Goal: Navigation & Orientation: Find specific page/section

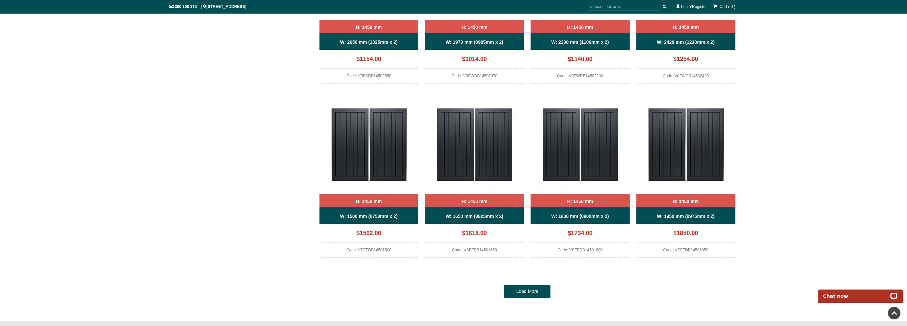
scroll to position [613, 0]
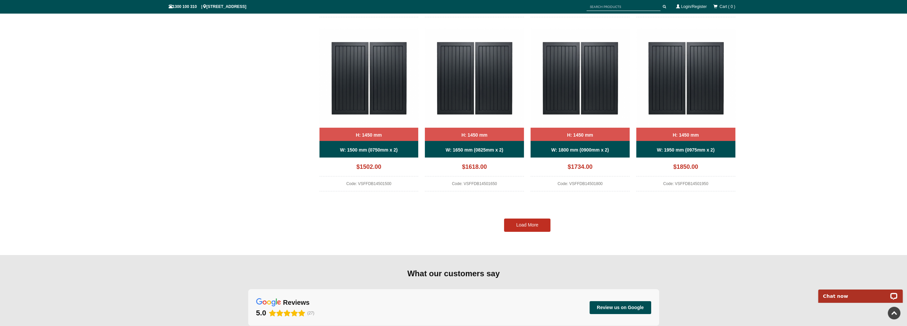
click at [511, 228] on link "Load More" at bounding box center [527, 224] width 46 height 13
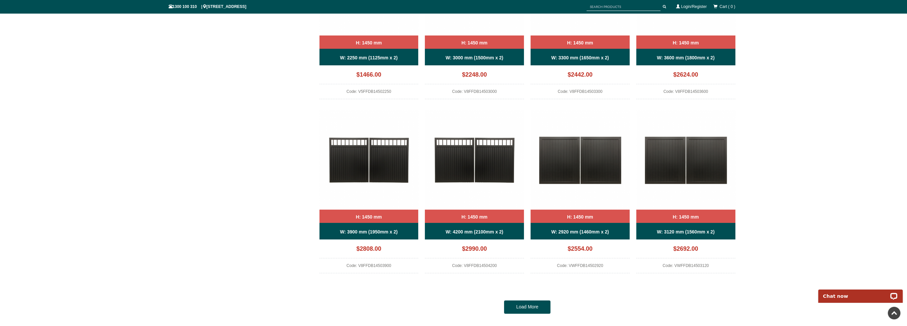
scroll to position [1276, 0]
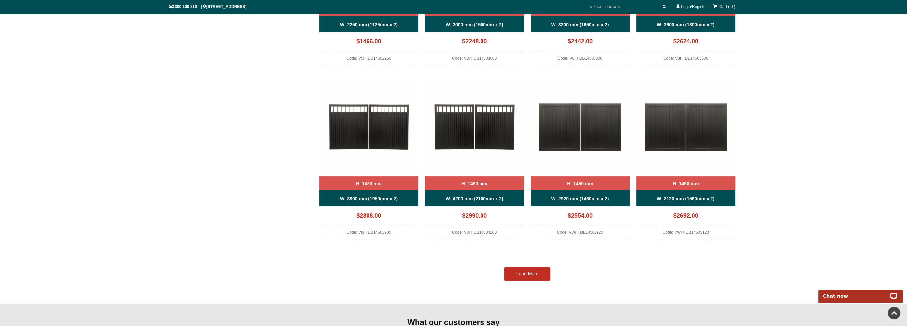
click at [536, 268] on link "Load More" at bounding box center [527, 273] width 46 height 13
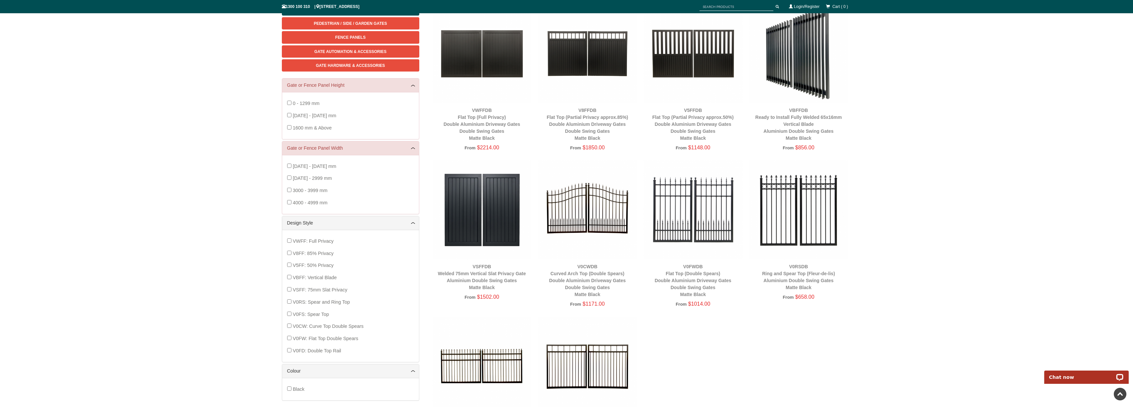
scroll to position [33, 0]
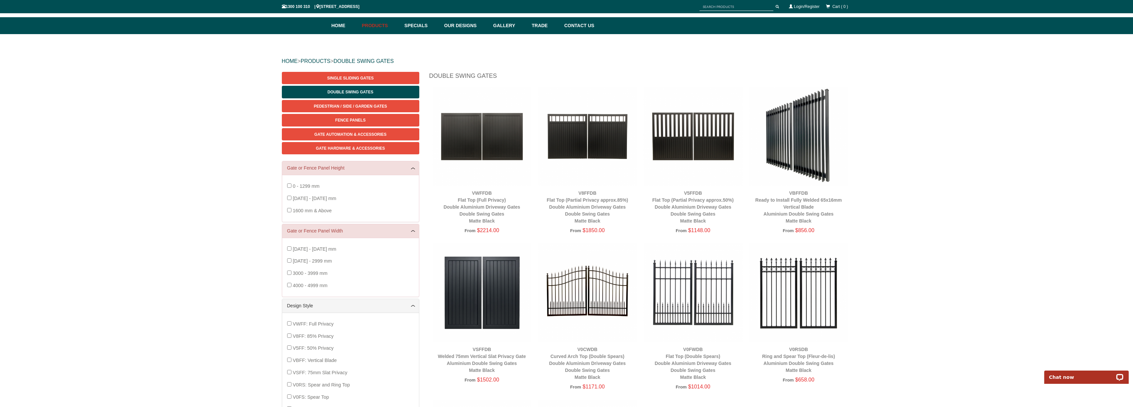
click at [907, 210] on div "HOME > PRODUCTS > DOUBLE SWING GATES Single Sliding Gates Double Swing Gates Pe…" at bounding box center [566, 306] width 1133 height 545
click at [907, 170] on div "HOME > PRODUCTS > DOUBLE SWING GATES Single Sliding Gates Double Swing Gates Pe…" at bounding box center [566, 306] width 1133 height 545
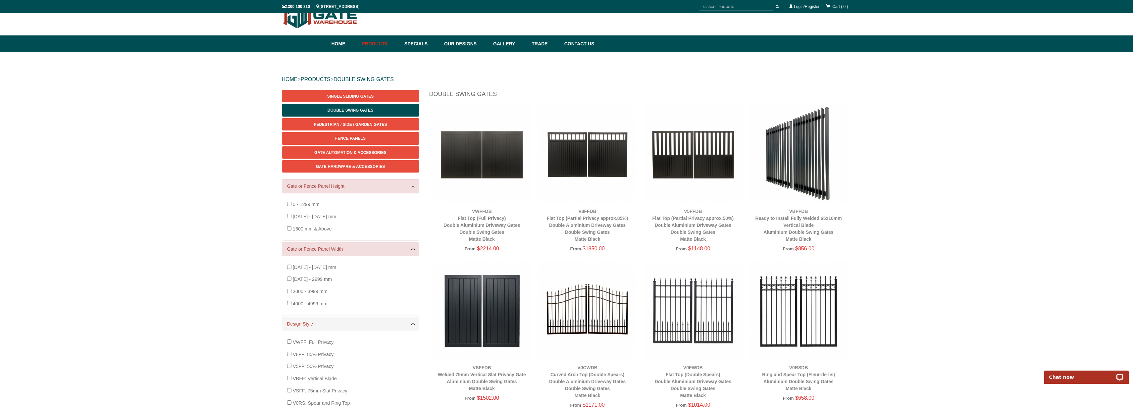
scroll to position [17, 0]
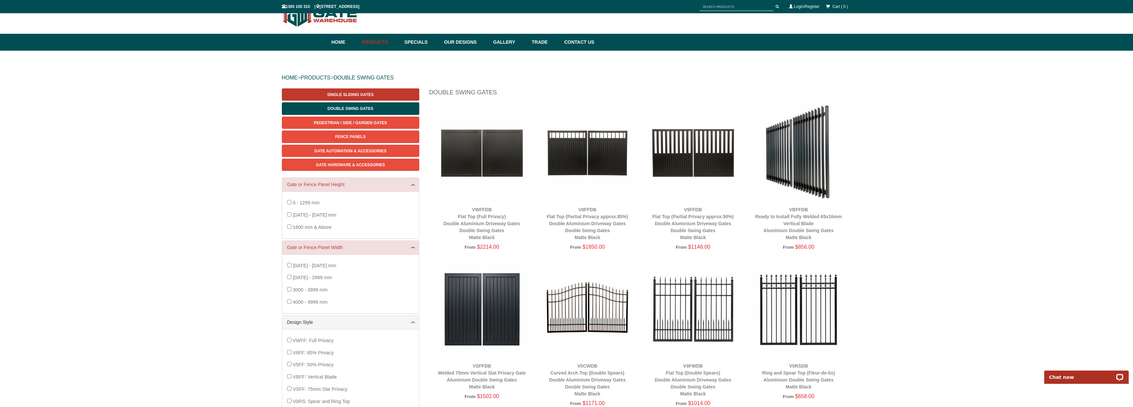
click at [355, 93] on span "Single Sliding Gates" at bounding box center [350, 94] width 46 height 5
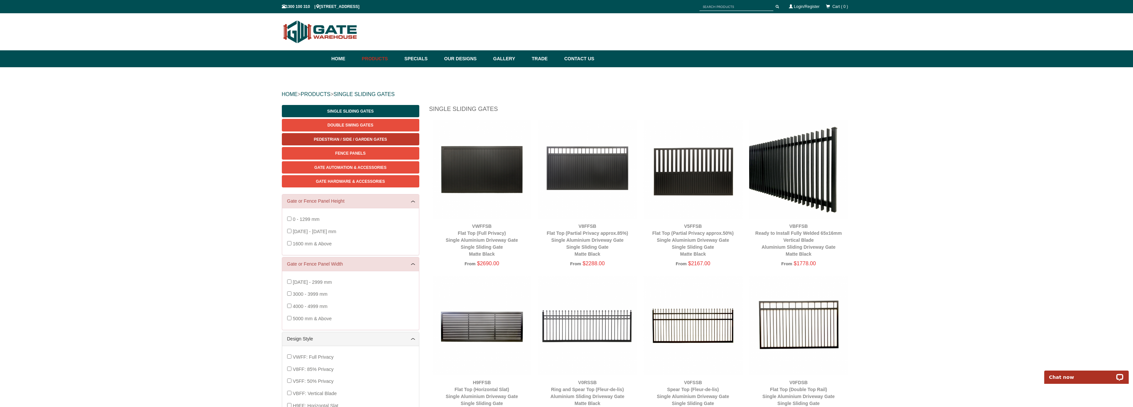
click at [363, 139] on span "Pedestrian / Side / Garden Gates" at bounding box center [350, 139] width 73 height 5
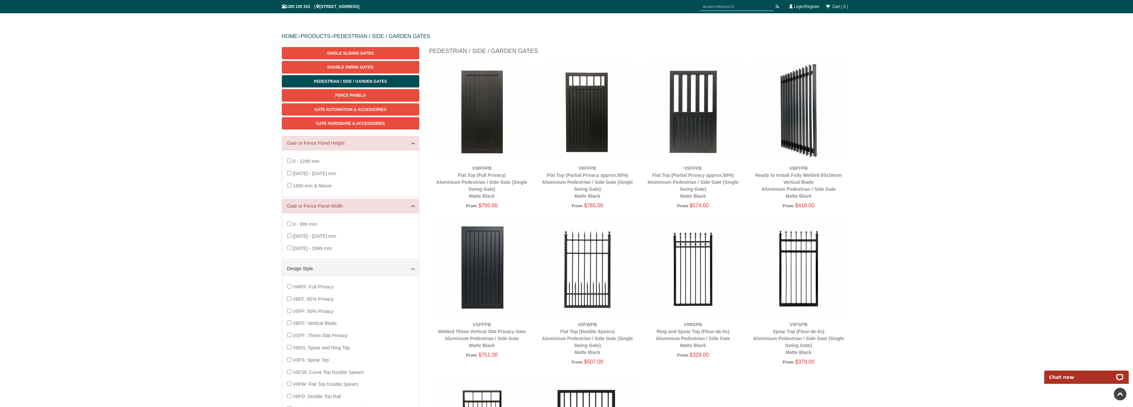
scroll to position [17, 0]
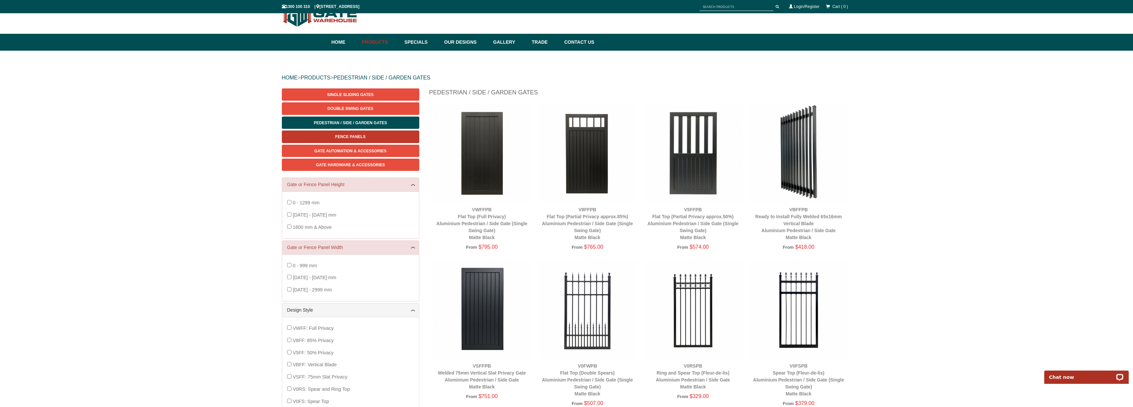
click at [352, 136] on span "Fence Panels" at bounding box center [350, 137] width 30 height 5
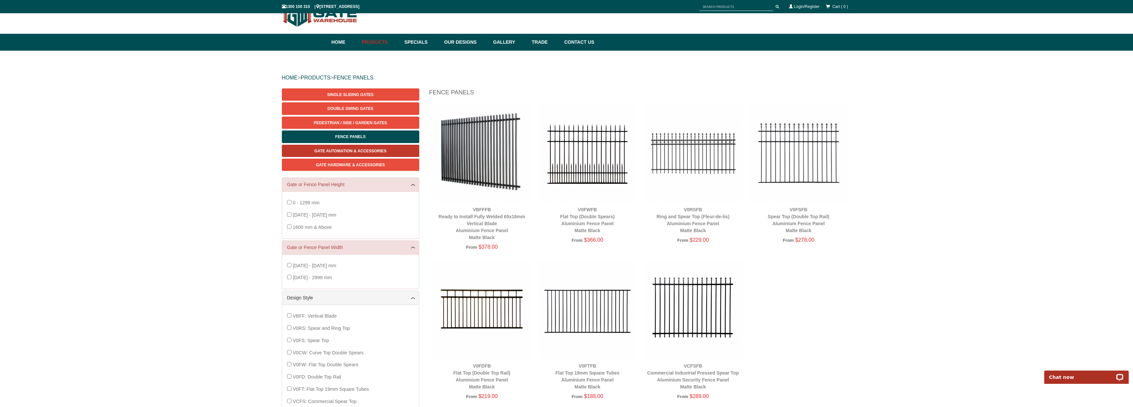
click at [326, 153] on span "Gate Automation & Accessories" at bounding box center [350, 151] width 72 height 5
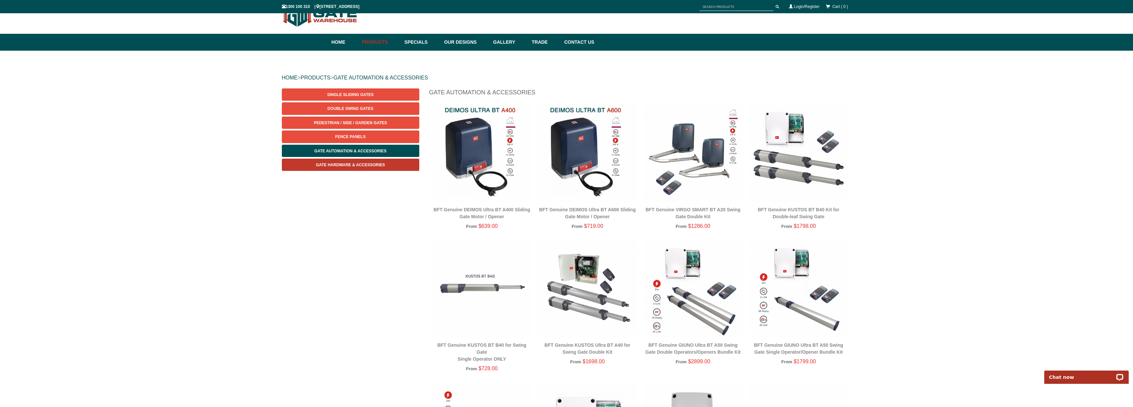
click at [335, 164] on span "Gate Hardware & Accessories" at bounding box center [350, 165] width 69 height 5
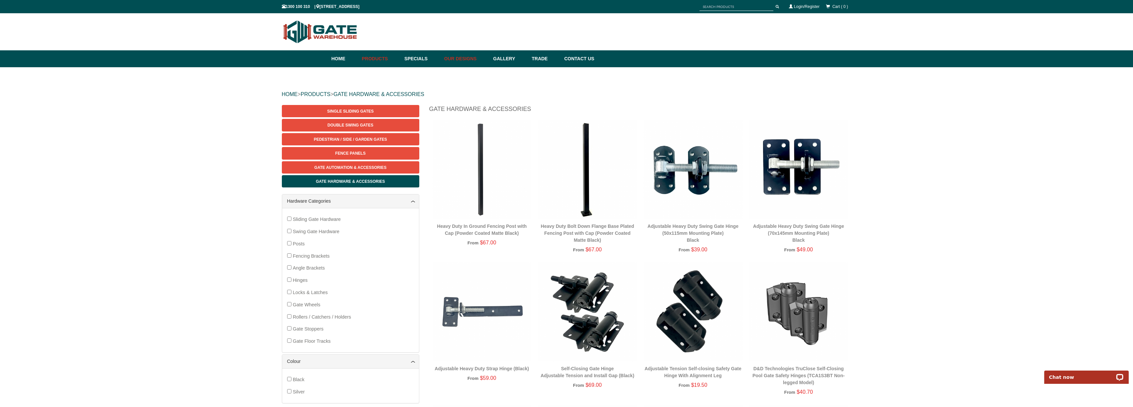
click at [467, 58] on link "Our Designs" at bounding box center [465, 58] width 49 height 17
